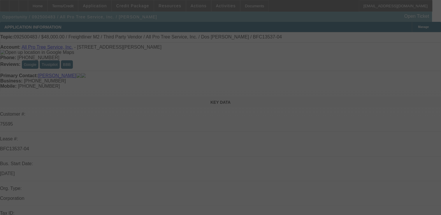
scroll to position [24, 0]
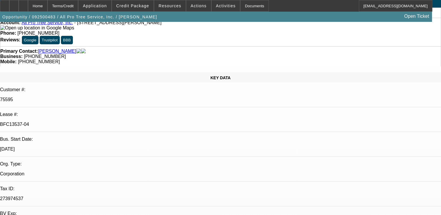
select select "0"
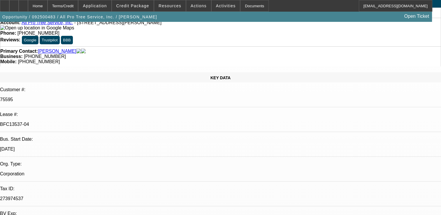
select select "0"
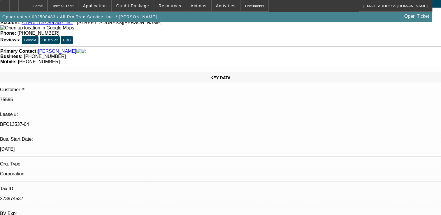
select select "0"
select select "1"
select select "6"
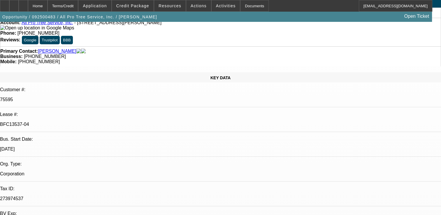
select select "1"
select select "6"
select select "1"
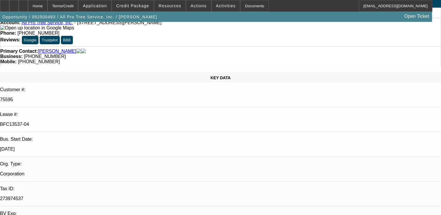
select select "6"
select select "1"
select select "6"
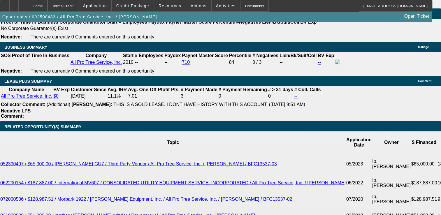
scroll to position [980, 0]
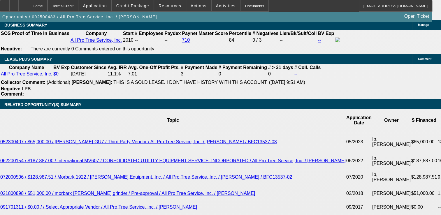
scroll to position [1002, 0]
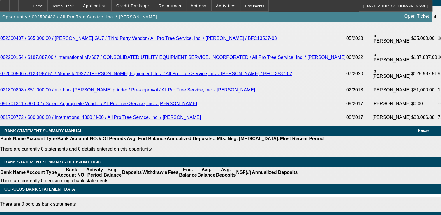
scroll to position [1107, 0]
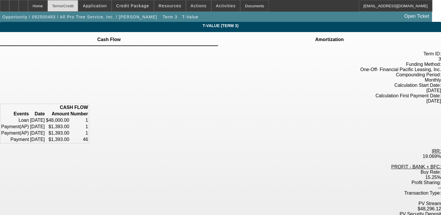
click at [78, 3] on div "Terms/Credit" at bounding box center [63, 6] width 31 height 12
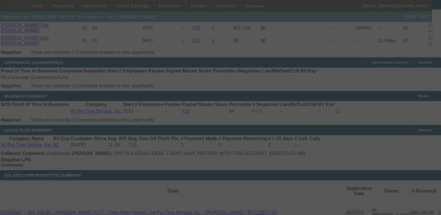
scroll to position [928, 0]
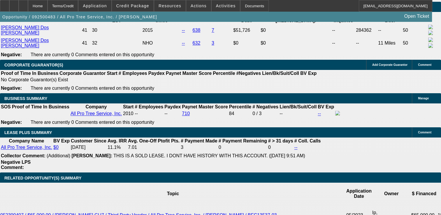
select select "0"
select select "6"
select select "0"
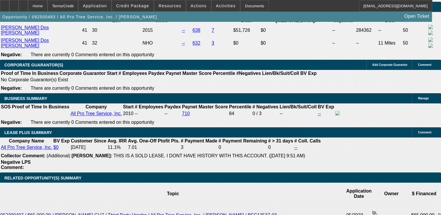
select select "0"
select select "6"
select select "0"
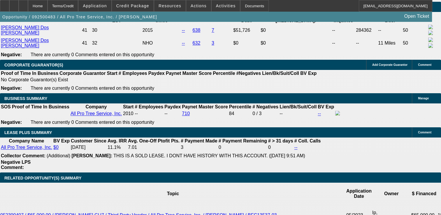
select select "0"
select select "6"
select select "0"
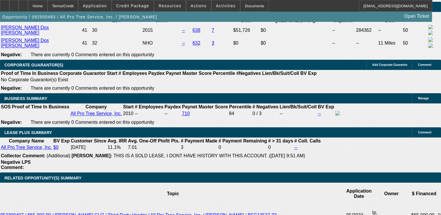
select select "6"
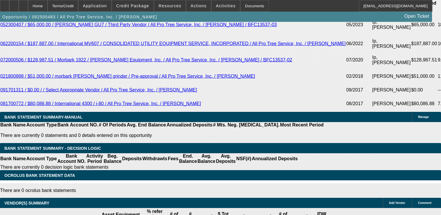
scroll to position [1119, 0]
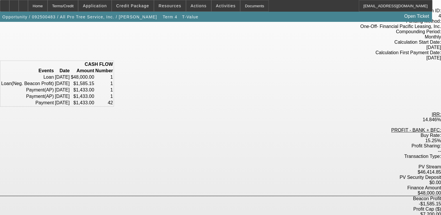
scroll to position [43, 0]
click at [78, 6] on div "Terms/Credit" at bounding box center [63, 6] width 31 height 12
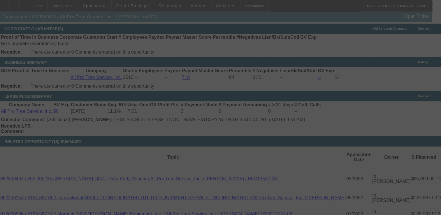
scroll to position [922, 0]
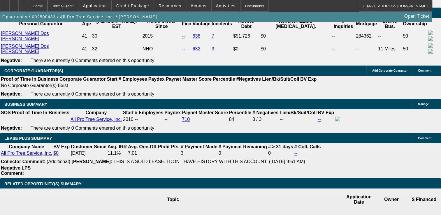
select select "0"
select select "6"
select select "0"
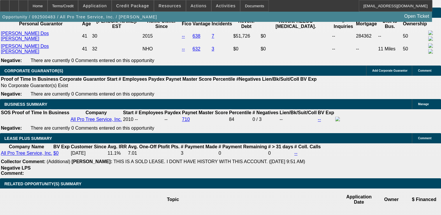
select select "0"
select select "6"
select select "0"
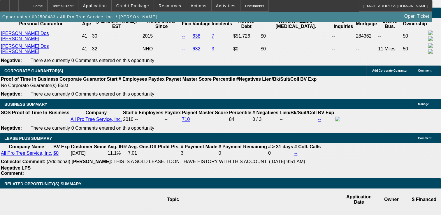
select select "0"
select select "6"
select select "0"
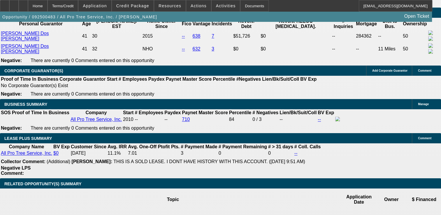
select select "6"
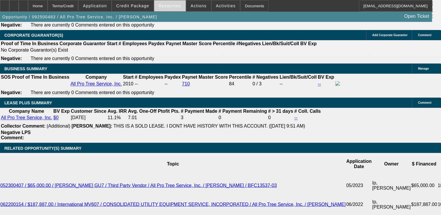
scroll to position [988, 0]
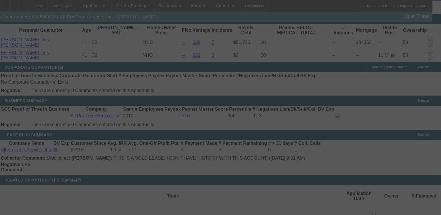
scroll to position [914, 0]
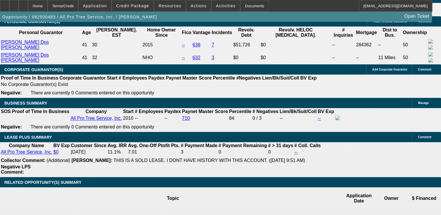
select select "0"
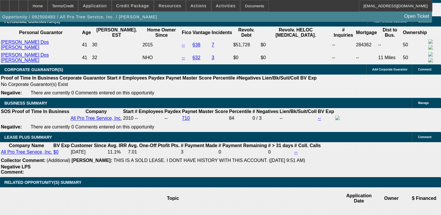
select select "0"
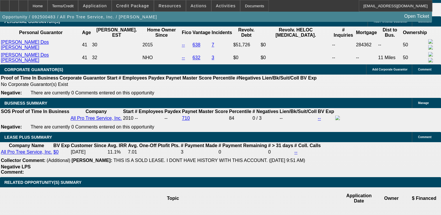
select select "0"
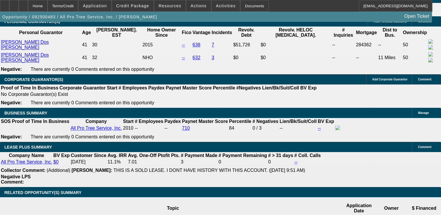
scroll to position [922, 0]
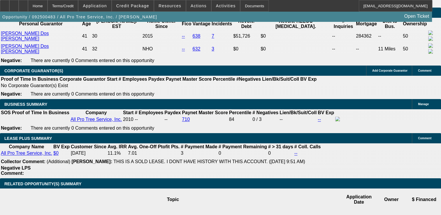
select select "1"
select select "6"
select select "1"
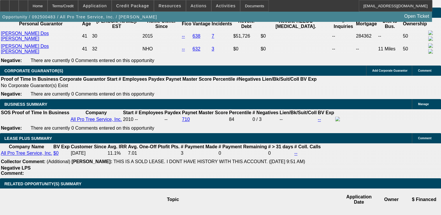
select select "6"
select select "1"
select select "6"
select select "1"
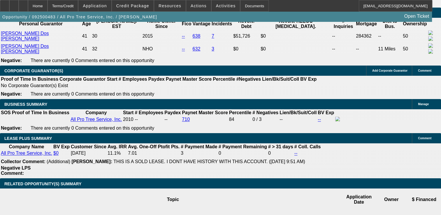
select select "1"
select select "6"
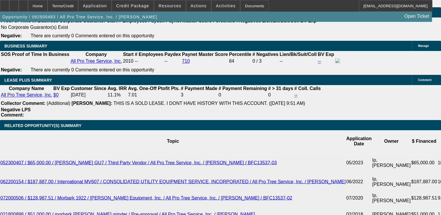
scroll to position [0, 0]
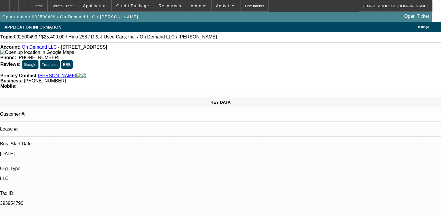
select select "0"
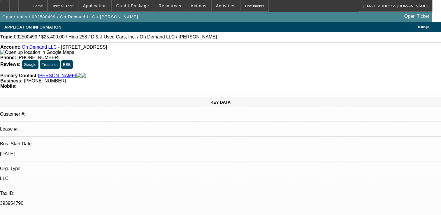
select select "0.1"
select select "0.2"
select select "2"
select select "0.1"
select select "1"
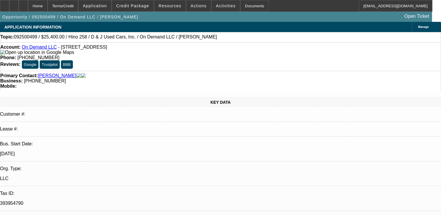
select select "2"
select select "6"
select select "1"
select select "2"
select select "4"
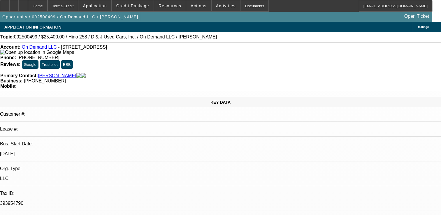
select select "1"
select select "2"
select select "4"
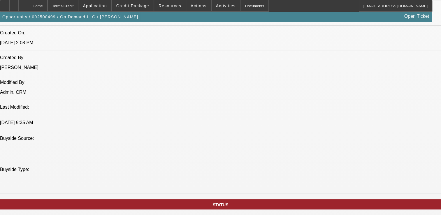
scroll to position [461, 0]
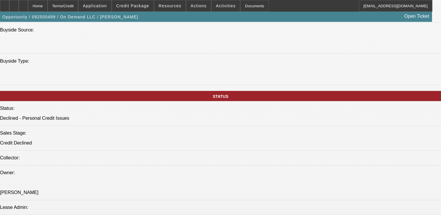
scroll to position [108, 0]
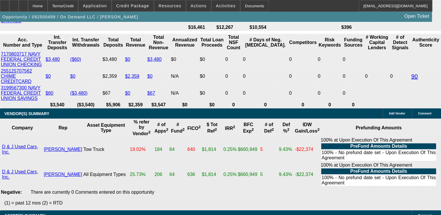
scroll to position [0, 0]
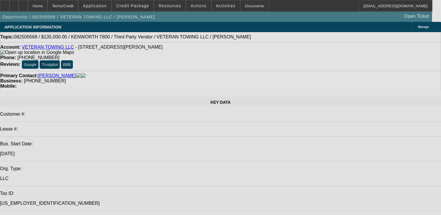
select select "0.1"
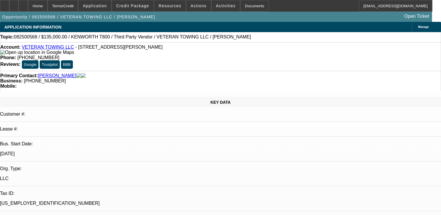
select select "0"
select select "0.1"
select select "2"
select select "0"
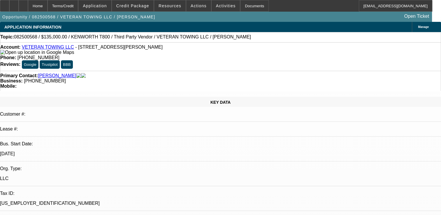
select select "0"
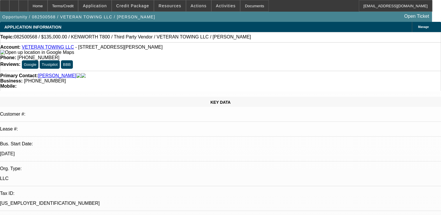
select select "0"
select select "1"
select select "3"
select select "6"
select select "1"
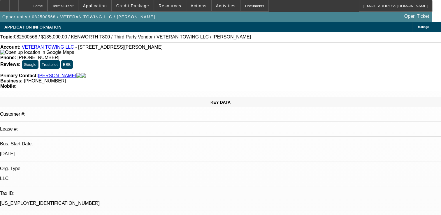
select select "2"
select select "6"
select select "1"
select select "3"
select select "6"
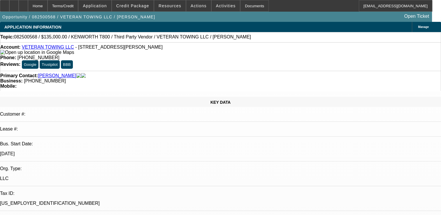
select select "1"
select select "3"
select select "6"
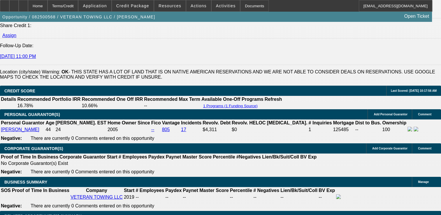
scroll to position [854, 0]
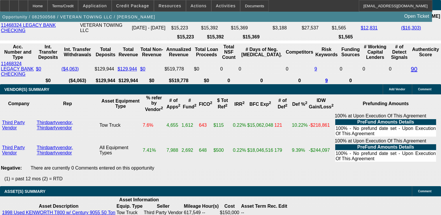
scroll to position [1095, 0]
